Goal: Task Accomplishment & Management: Manage account settings

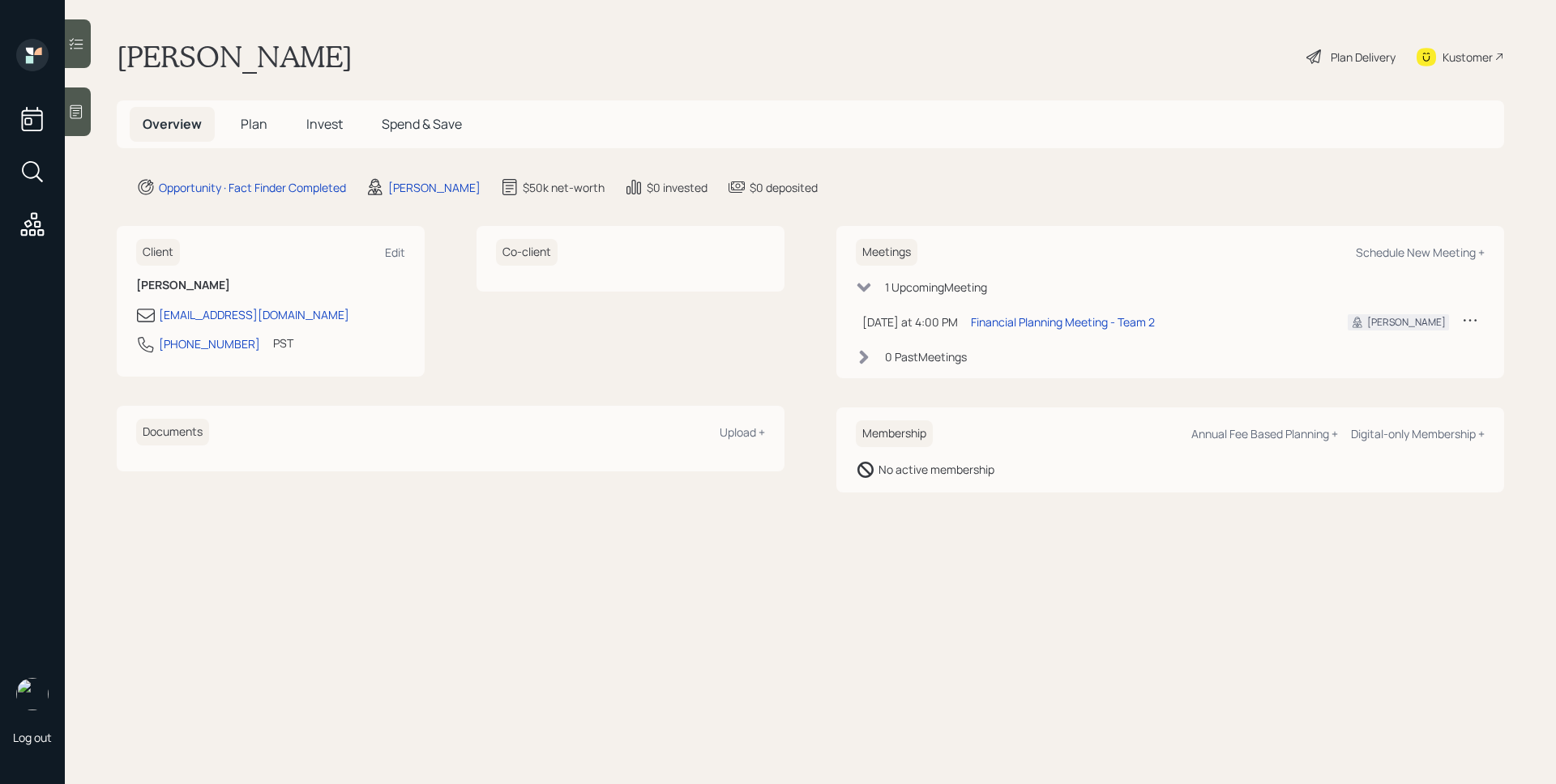
click at [77, 108] on icon at bounding box center [76, 111] width 16 height 16
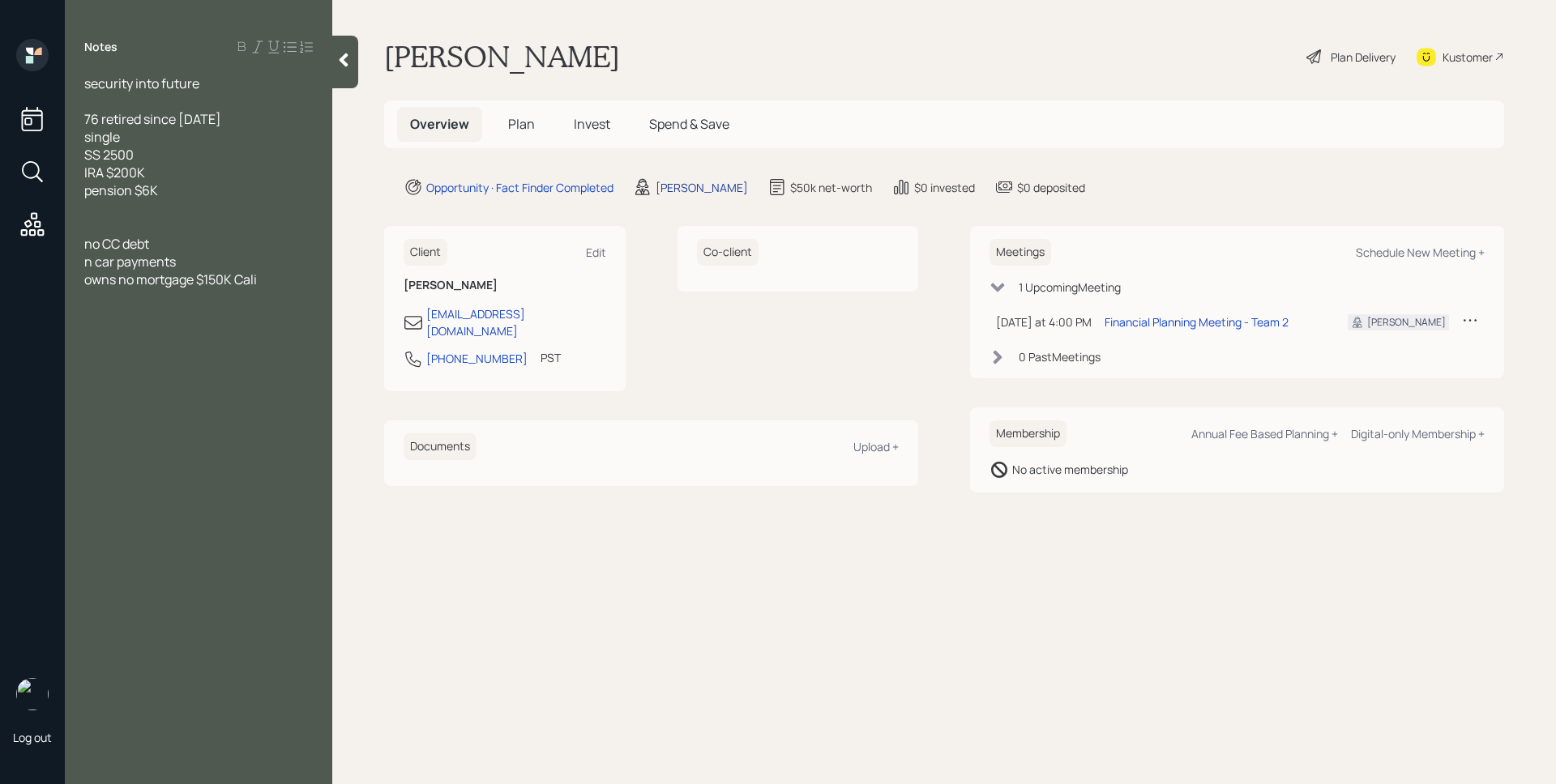
click at [677, 192] on div "[PERSON_NAME]" at bounding box center [701, 188] width 93 height 17
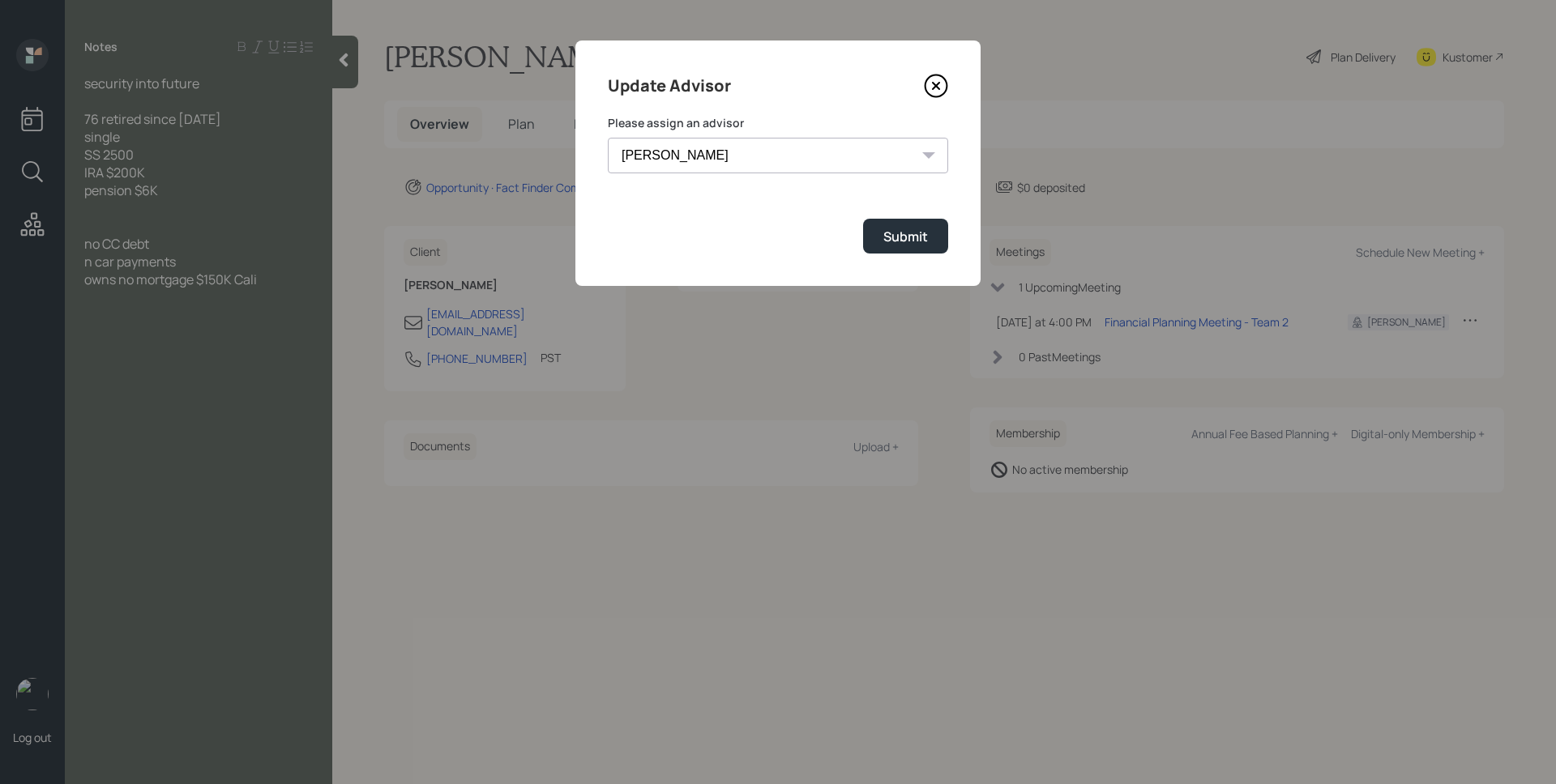
click at [739, 163] on select "[PERSON_NAME] [PERSON_NAME] End [PERSON_NAME] [PERSON_NAME] [PERSON_NAME] [PERS…" at bounding box center [778, 155] width 340 height 36
select select "b1d8ea90-abcc-42aa-86cc-4f33a132aacc"
click at [607, 137] on select "[PERSON_NAME] [PERSON_NAME] End [PERSON_NAME] [PERSON_NAME] [PERSON_NAME] [PERS…" at bounding box center [778, 155] width 340 height 36
click at [895, 245] on div "Submit" at bounding box center [906, 236] width 45 height 18
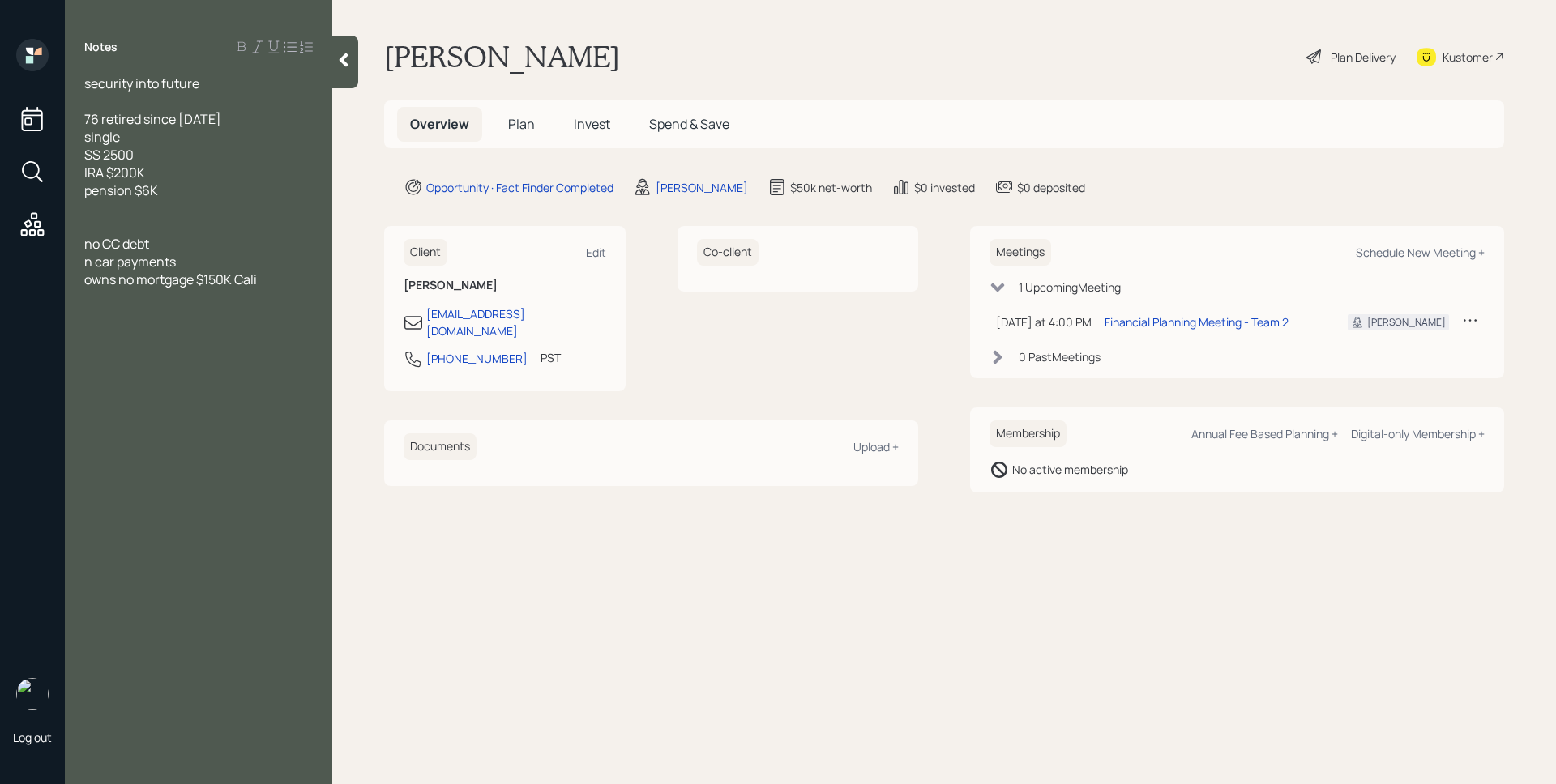
click at [1371, 71] on div "Plan Delivery" at bounding box center [1350, 57] width 93 height 36
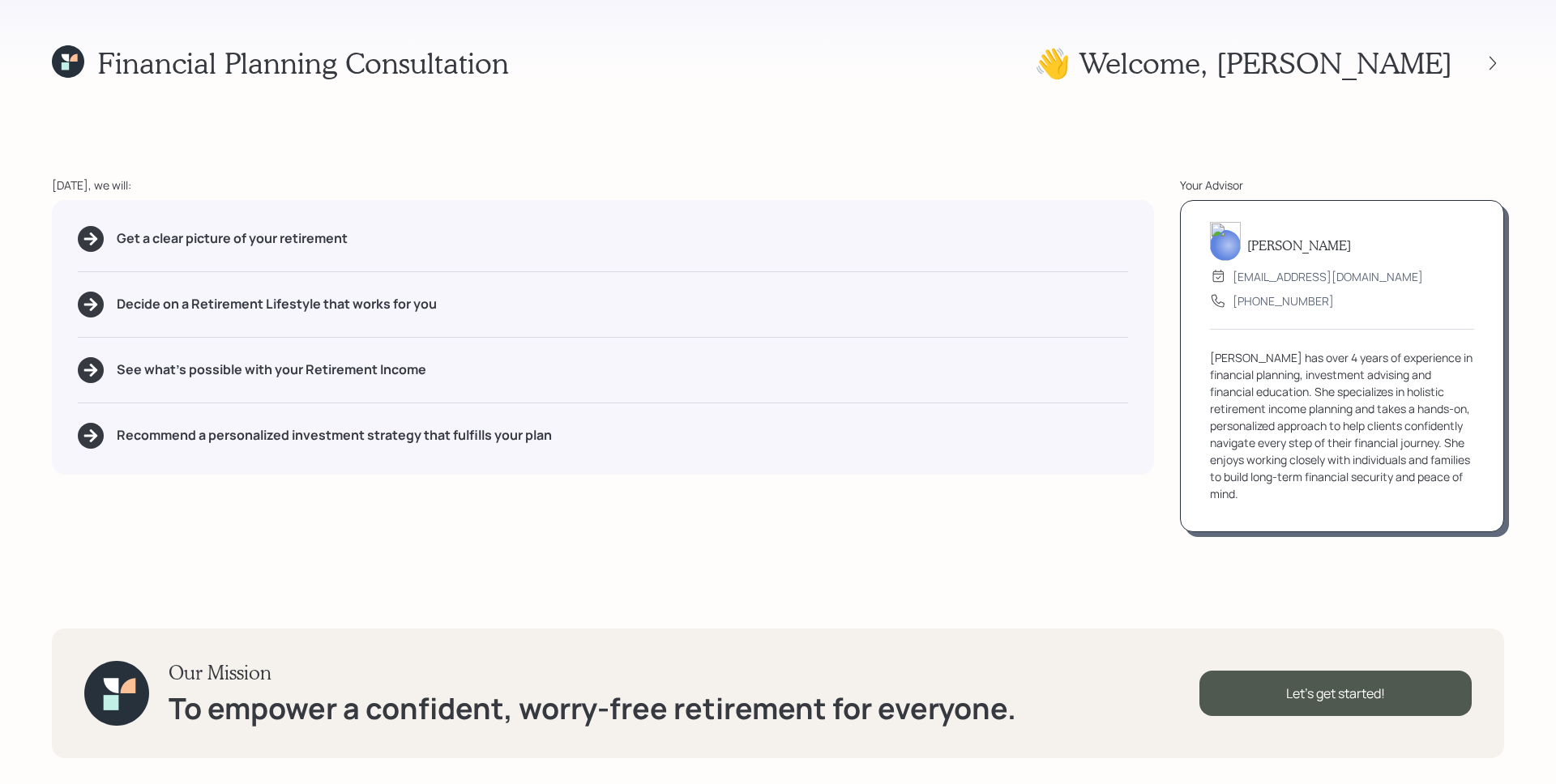
click at [61, 58] on icon at bounding box center [67, 62] width 33 height 33
